Goal: Task Accomplishment & Management: Manage account settings

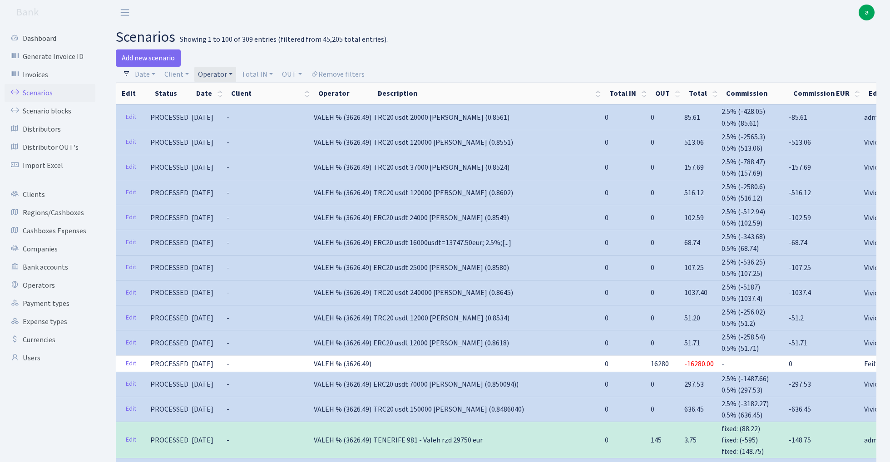
select select "100"
click at [215, 77] on link "Operator" at bounding box center [215, 74] width 42 height 15
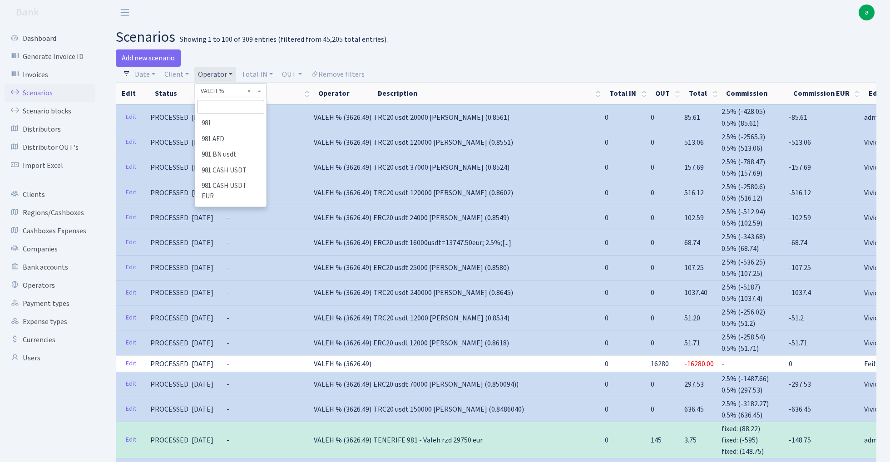
scroll to position [5071, 0]
click at [222, 109] on input "search" at bounding box center [230, 107] width 67 height 14
type input "V_D"
click at [244, 169] on li "V_DIMA EVREI usdt" at bounding box center [230, 171] width 69 height 16
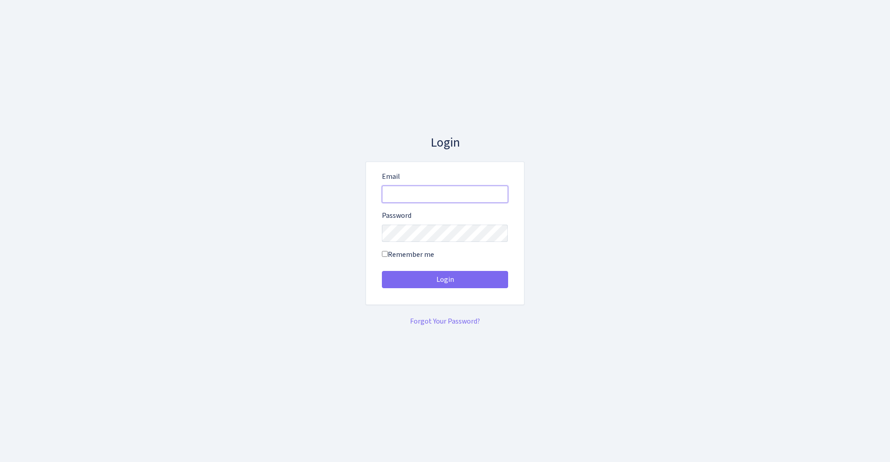
type input "[EMAIL_ADDRESS][DOMAIN_NAME]"
click at [444, 280] on button "Login" at bounding box center [445, 279] width 126 height 17
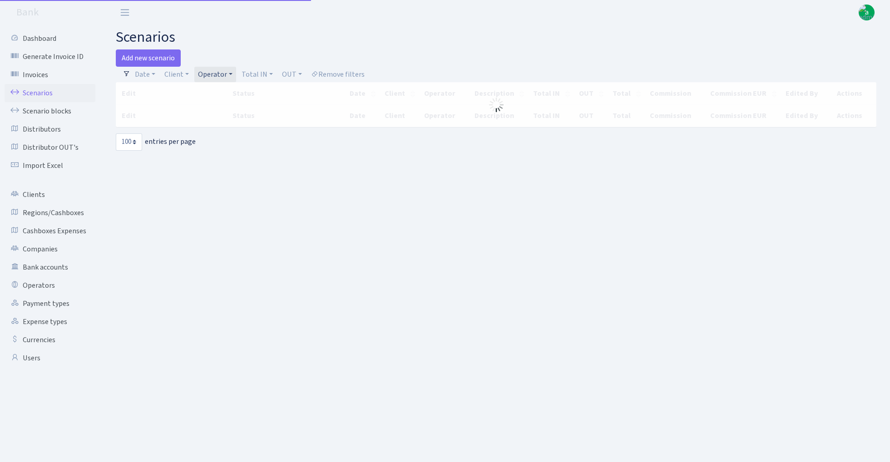
select select "100"
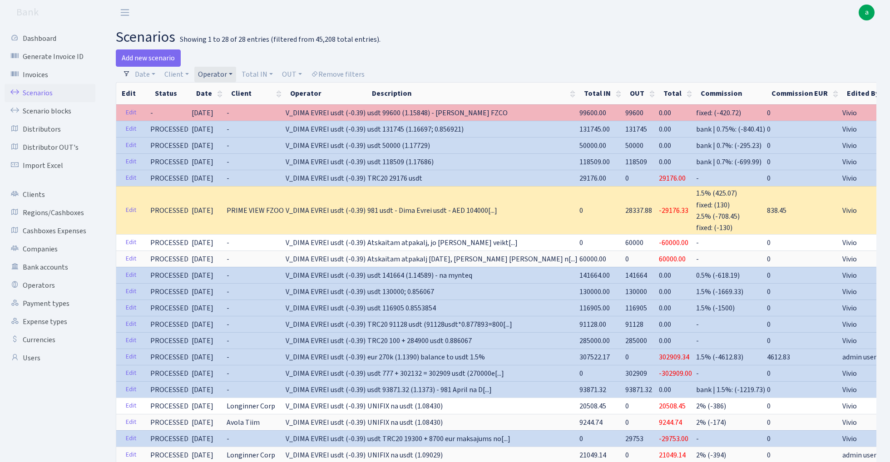
click at [381, 113] on span "usdt 99600 (1.15848) - na Monero FZCO" at bounding box center [437, 113] width 140 height 10
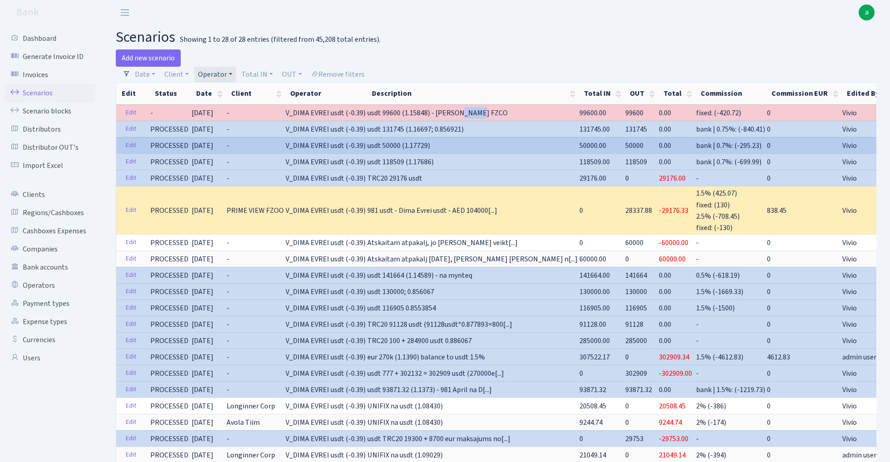
copy span "99600"
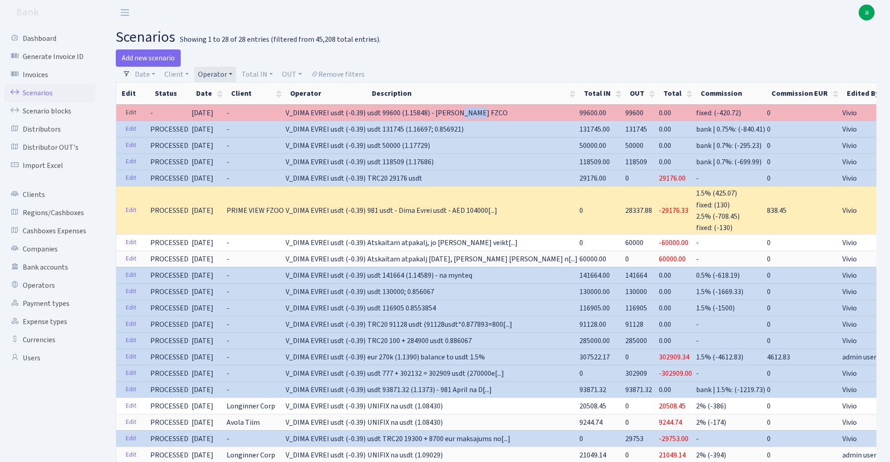
click at [128, 109] on link "Edit" at bounding box center [131, 113] width 19 height 14
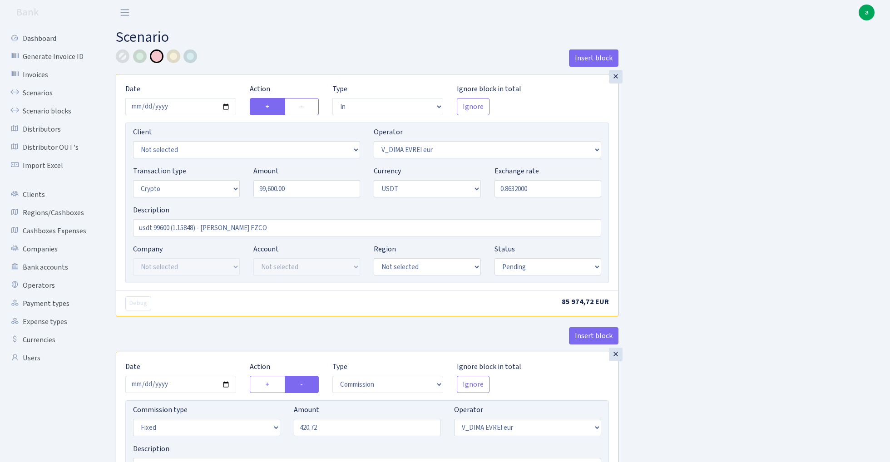
select select "in"
select select "431"
select select "3"
select select "6"
select select "pending"
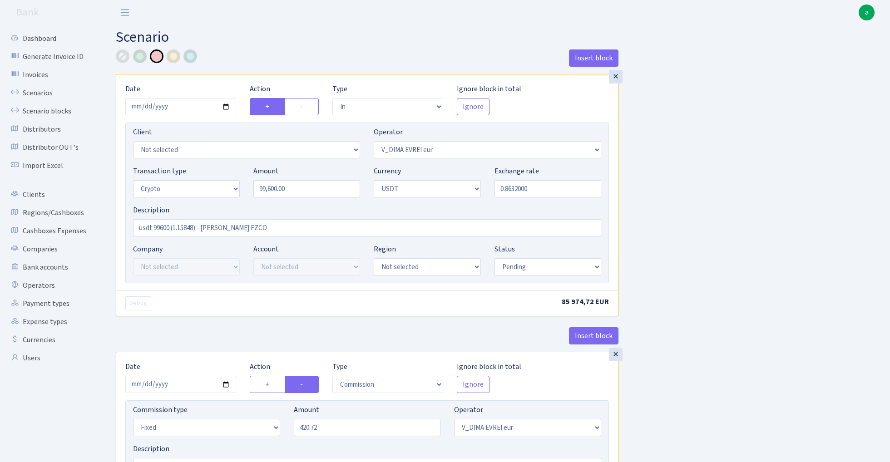
select select "commission"
select select "fixed"
select select "431"
select select "pending"
select select "in"
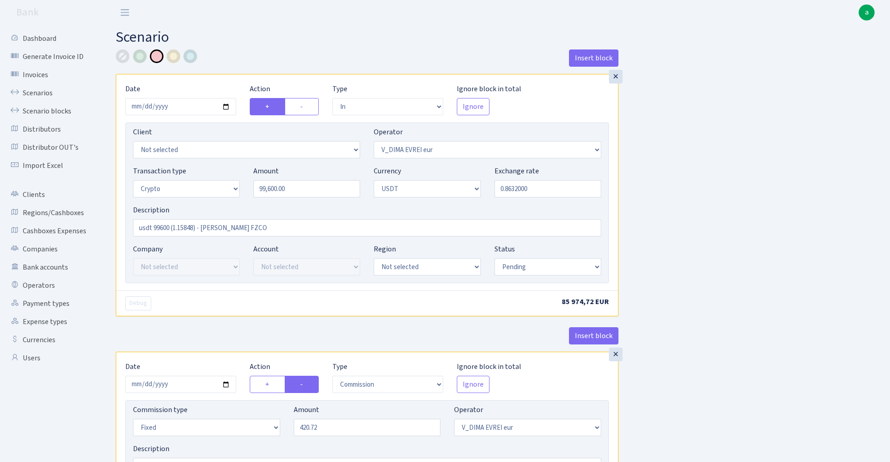
select select "432"
select select "2"
select select "6"
select select "20"
select select "61"
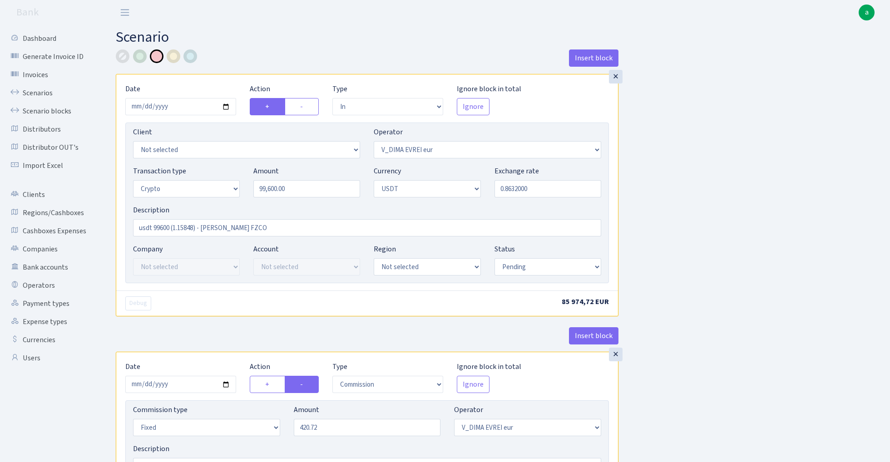
select select "pending"
select select "out"
select select "432"
select select "15"
select select "6"
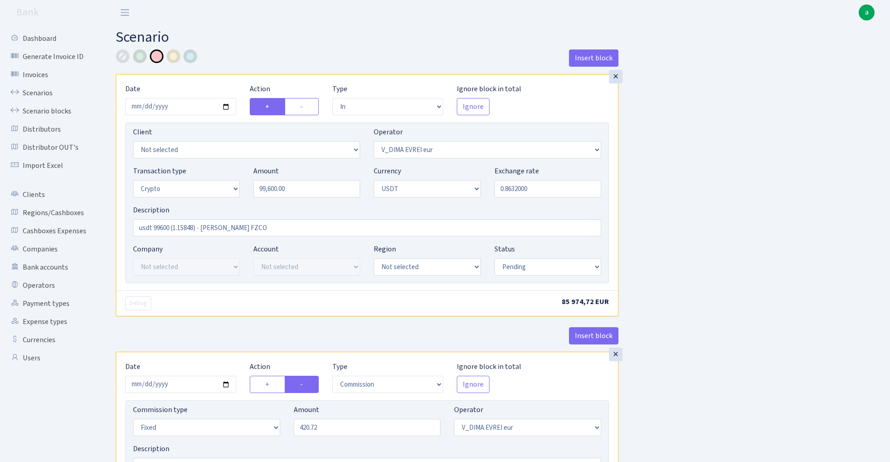
select select "pending"
click at [46, 266] on link "Bank accounts" at bounding box center [50, 267] width 91 height 18
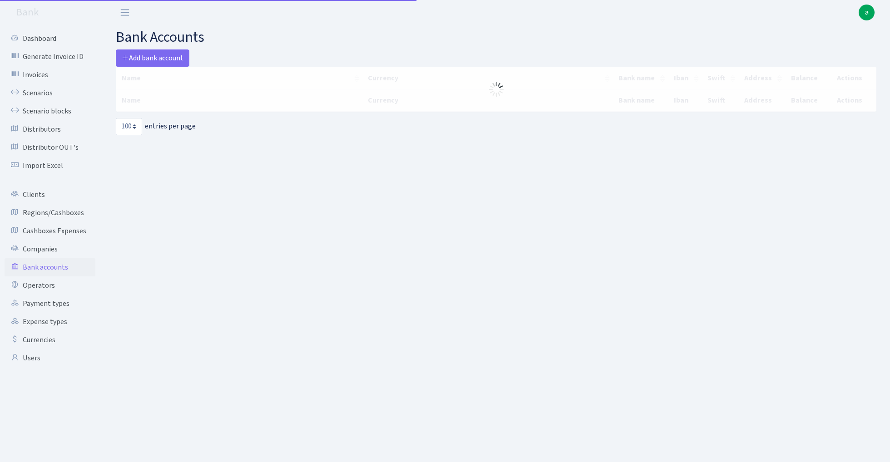
select select "100"
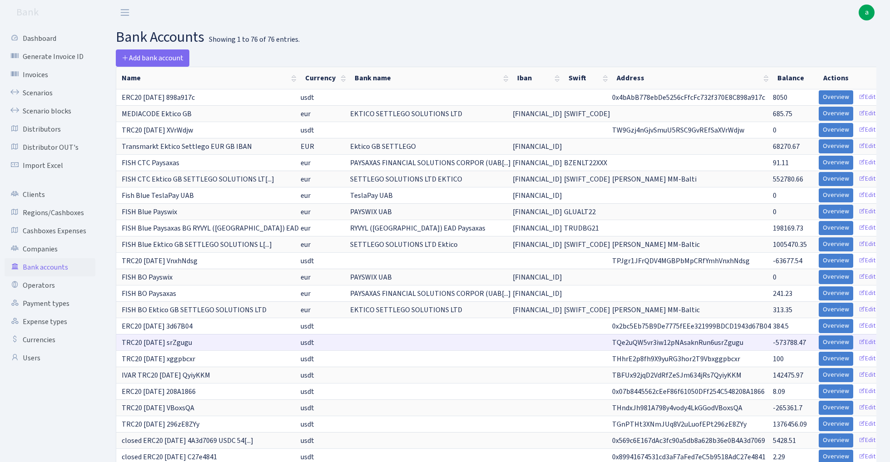
click at [665, 343] on span "TQe2uQW5vr3iw12pNAsaknRun6usrZgugu" at bounding box center [677, 343] width 131 height 10
copy span "TQe2uQW5vr3iw12pNAsaknRun6usrZgugu"
